Goal: Task Accomplishment & Management: Manage account settings

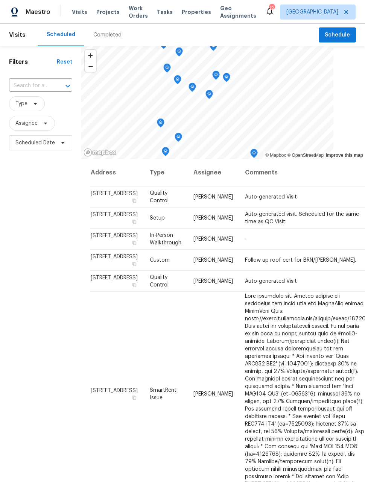
click at [132, 16] on span "Work Orders" at bounding box center [138, 12] width 19 height 15
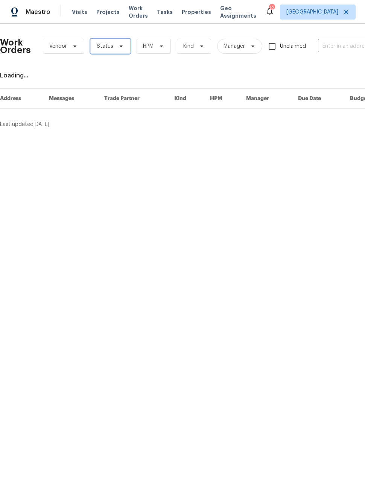
click at [110, 47] on span "Status" at bounding box center [105, 47] width 17 height 8
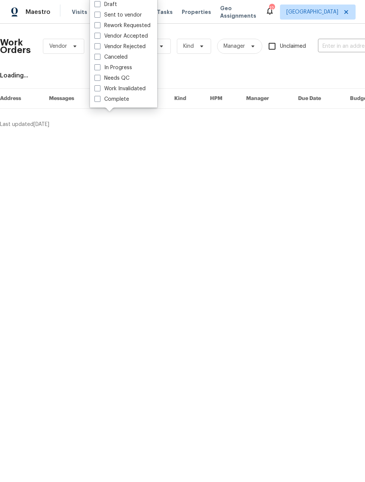
click at [105, 77] on label "Needs QC" at bounding box center [111, 78] width 35 height 8
click at [99, 77] on input "Needs QC" at bounding box center [96, 76] width 5 height 5
checkbox input "true"
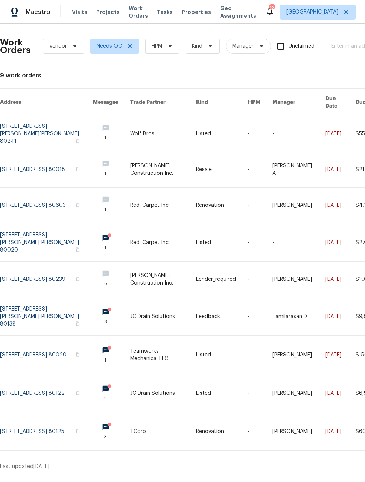
click at [33, 12] on span "Maestro" at bounding box center [38, 12] width 25 height 8
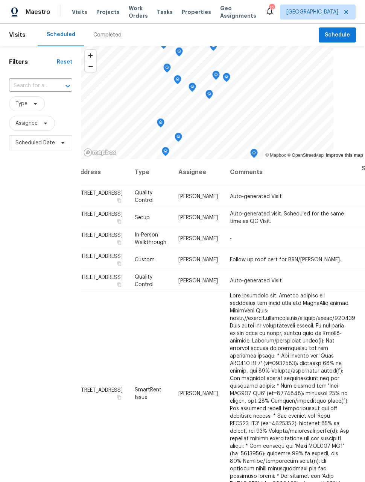
scroll to position [0, 15]
click at [0, 0] on icon at bounding box center [0, 0] width 0 height 0
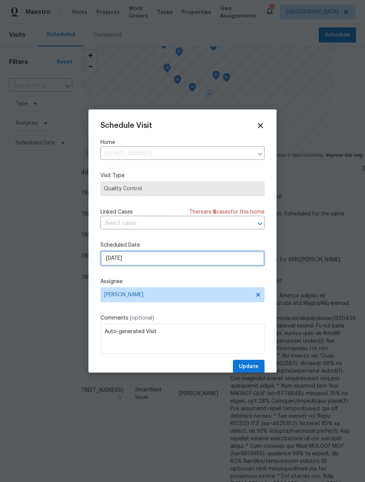
click at [202, 260] on input "[DATE]" at bounding box center [182, 258] width 164 height 15
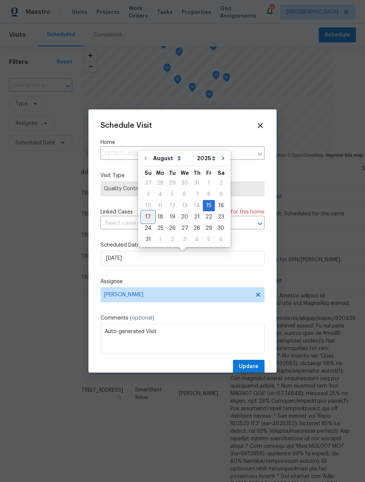
click at [153, 218] on div "17" at bounding box center [148, 217] width 12 height 11
type input "[DATE]"
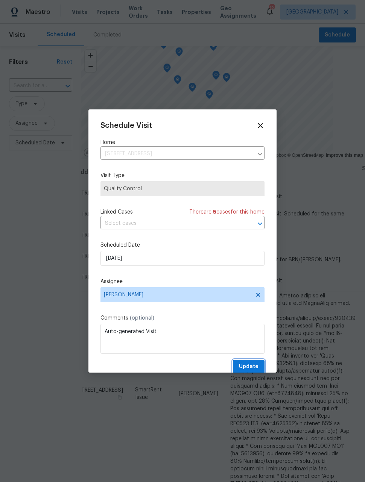
click at [258, 364] on span "Update" at bounding box center [249, 366] width 20 height 9
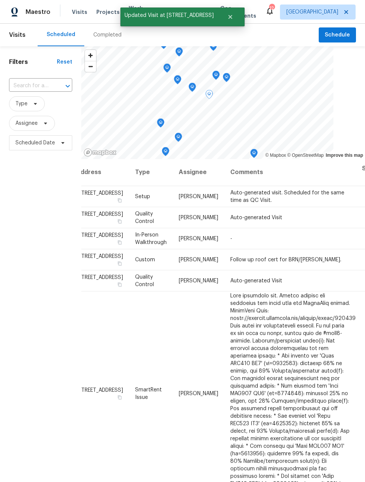
click at [0, 0] on icon at bounding box center [0, 0] width 0 height 0
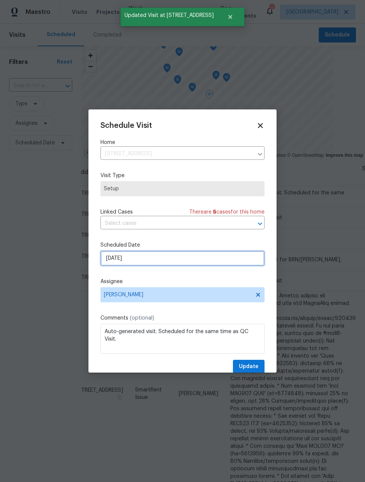
click at [191, 262] on input "[DATE]" at bounding box center [182, 258] width 164 height 15
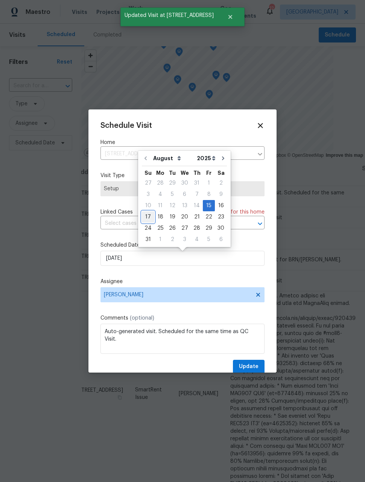
click at [149, 216] on div "17" at bounding box center [148, 217] width 12 height 11
type input "[DATE]"
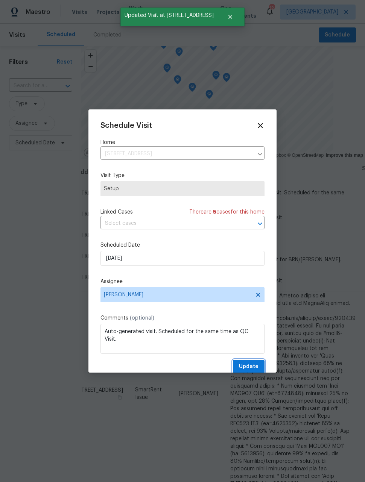
click at [254, 366] on span "Update" at bounding box center [249, 366] width 20 height 9
